Goal: Task Accomplishment & Management: Complete application form

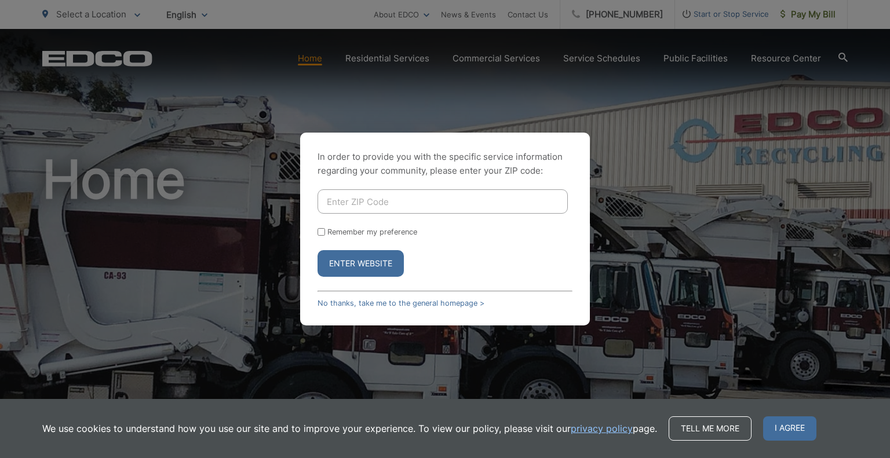
click at [389, 207] on input "Enter ZIP Code" at bounding box center [443, 201] width 250 height 24
type input "92067"
click at [375, 263] on button "Enter Website" at bounding box center [361, 263] width 86 height 27
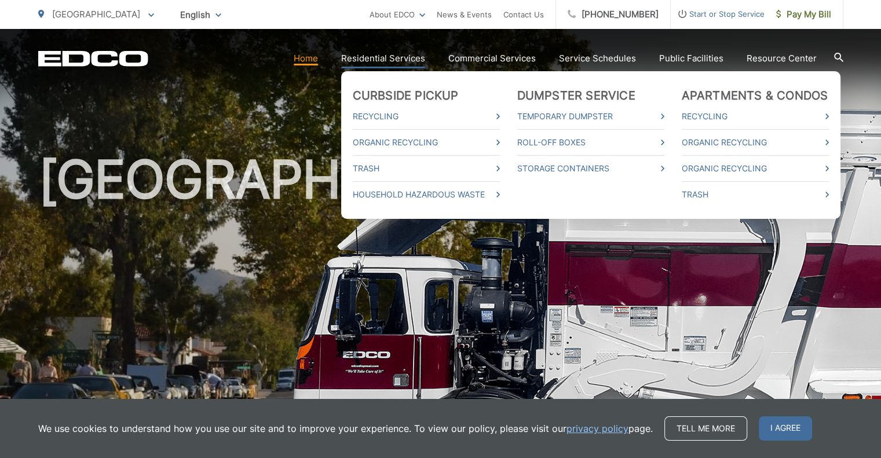
click at [403, 53] on link "Residential Services" at bounding box center [383, 59] width 84 height 14
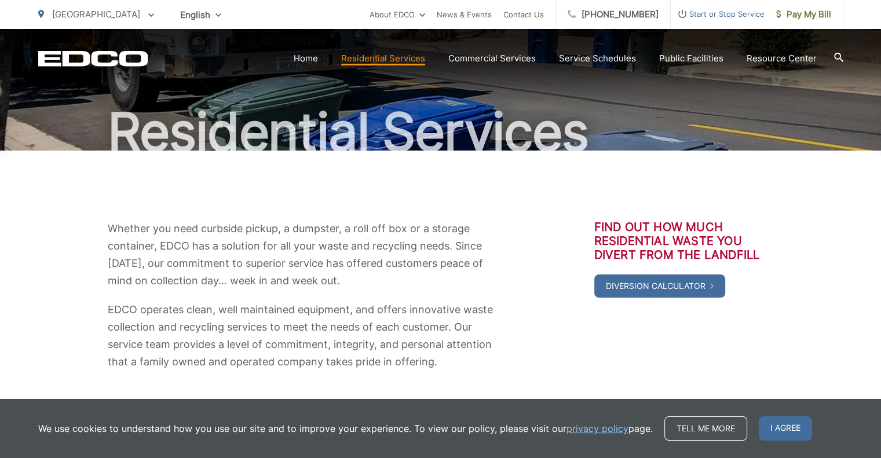
scroll to position [83, 0]
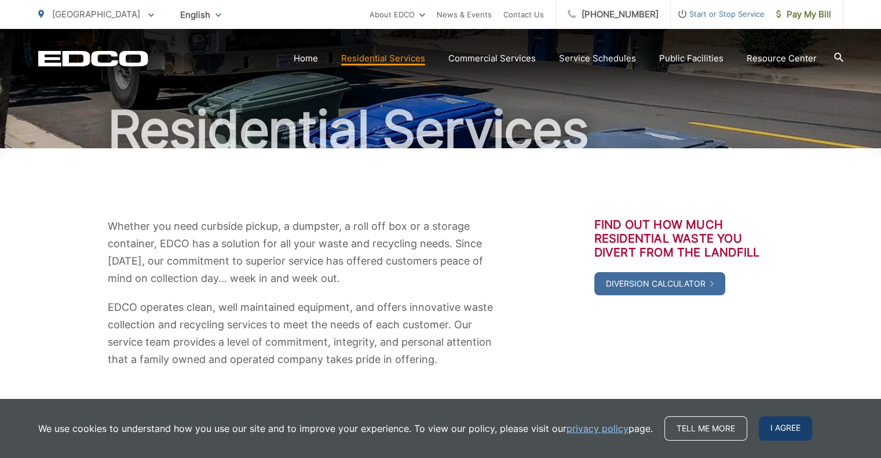
click at [788, 432] on span "I agree" at bounding box center [785, 429] width 53 height 24
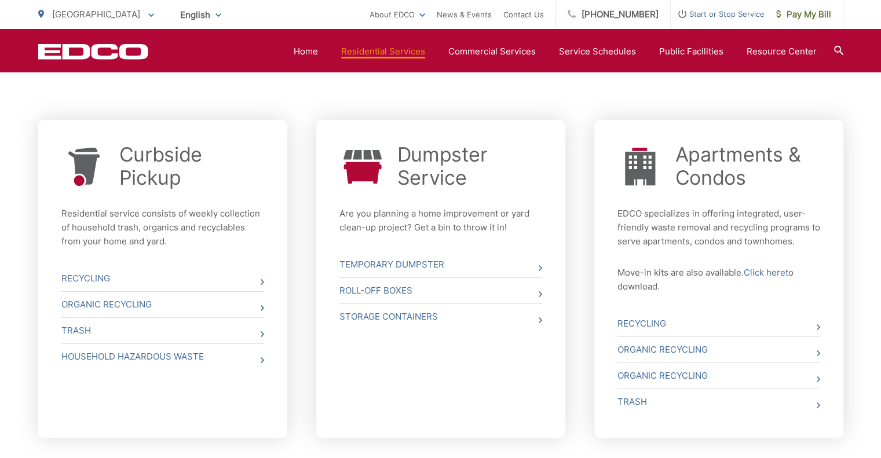
scroll to position [435, 0]
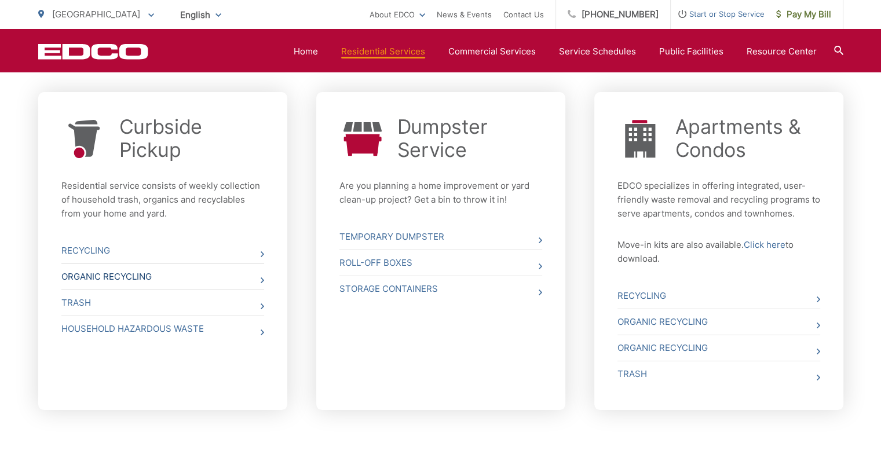
click at [104, 278] on link "Organic Recycling" at bounding box center [162, 276] width 203 height 25
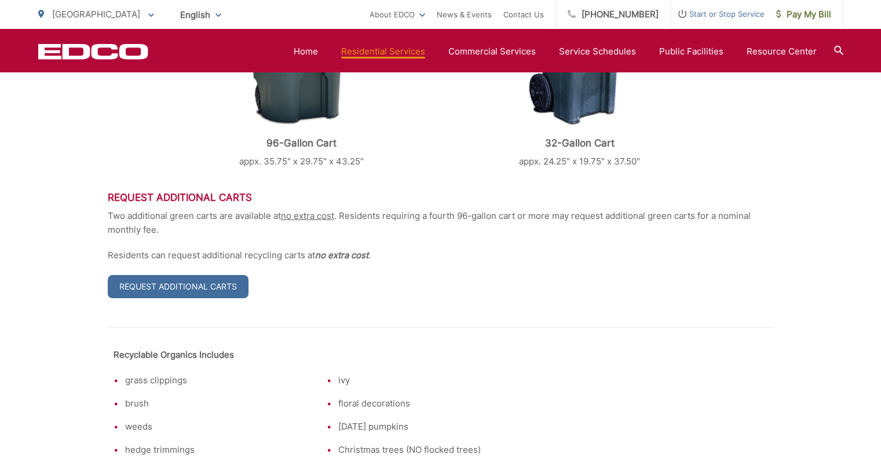
scroll to position [513, 0]
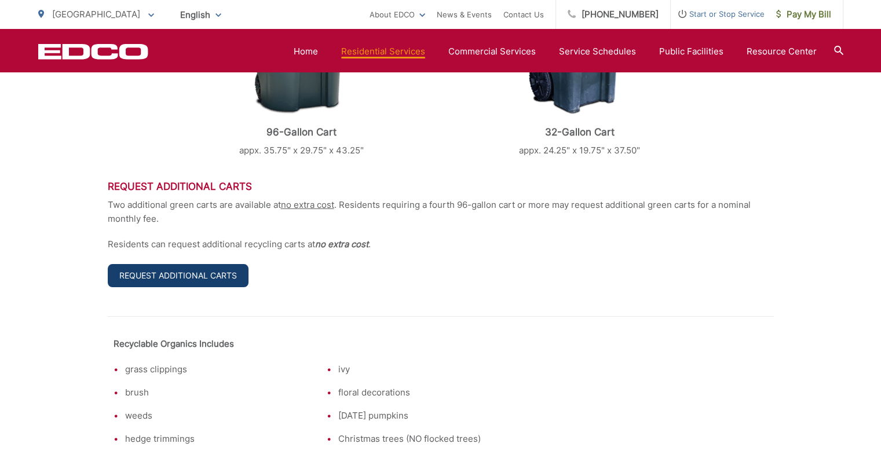
click at [194, 276] on link "Request Additional Carts" at bounding box center [178, 275] width 141 height 23
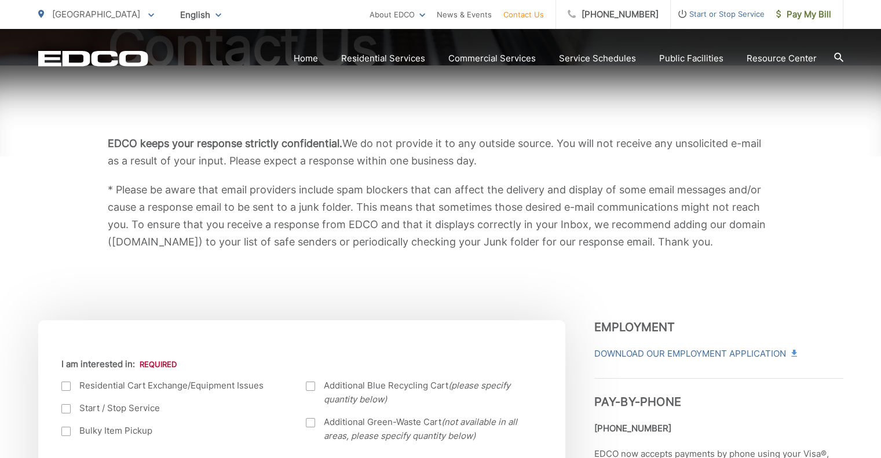
scroll to position [261, 0]
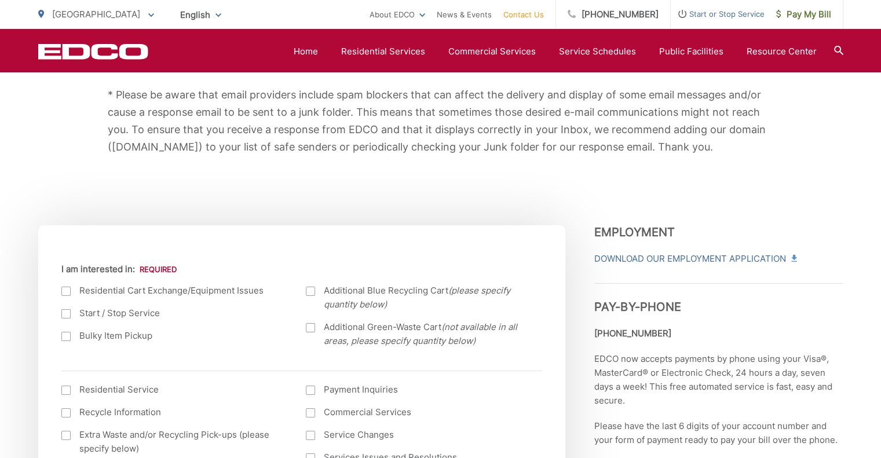
click at [313, 326] on div at bounding box center [310, 327] width 9 height 9
click at [0, 0] on input "Additional Green-Waste Cart (not available in all areas, please specify quantit…" at bounding box center [0, 0] width 0 height 0
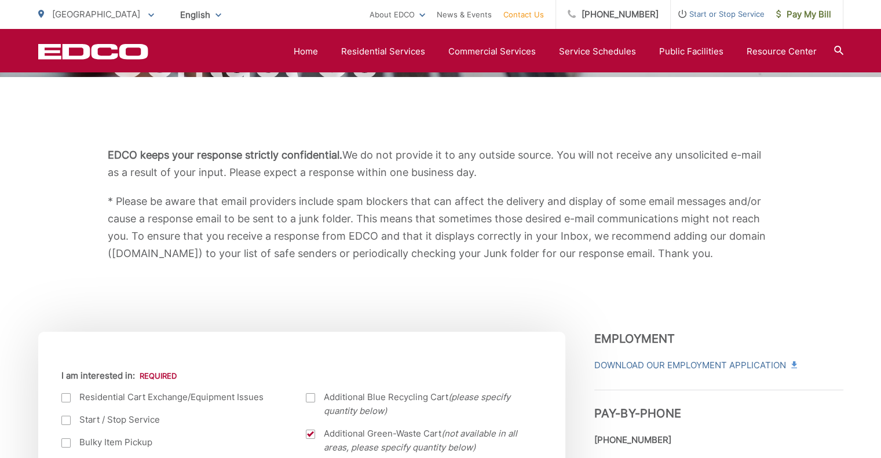
scroll to position [21, 0]
